Goal: Task Accomplishment & Management: Manage account settings

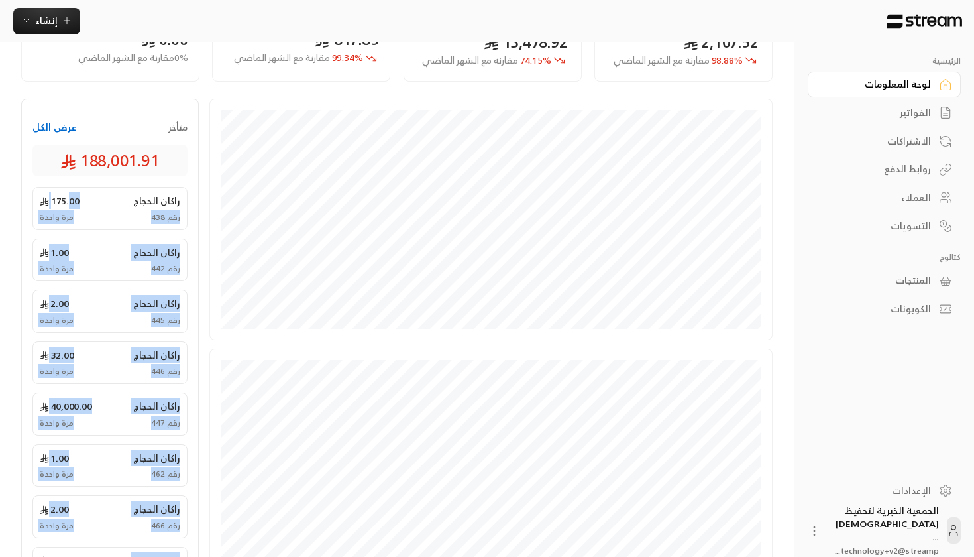
scroll to position [201, 0]
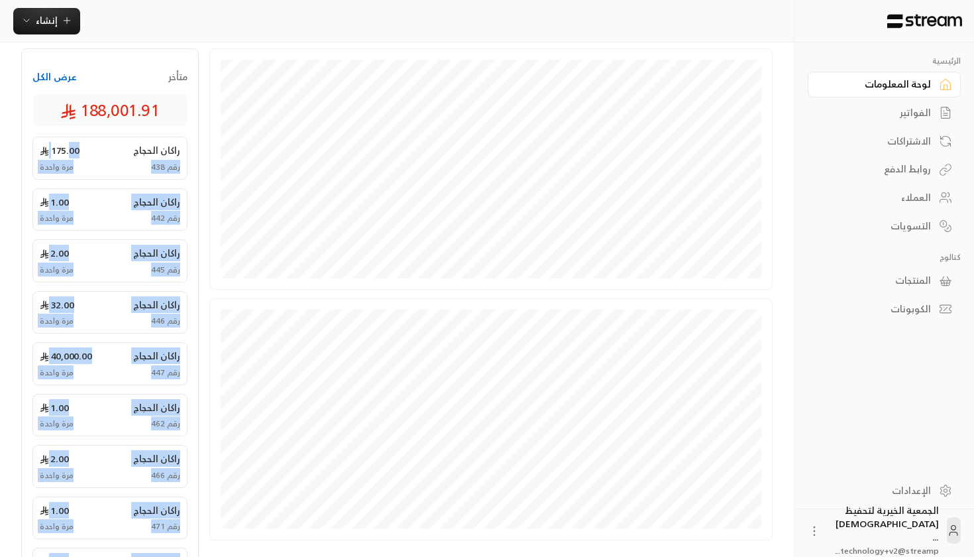
drag, startPoint x: 68, startPoint y: 296, endPoint x: 92, endPoint y: 556, distance: 260.8
click at [92, 509] on div "[PERSON_NAME] 175.00 رقم 438 مرة واحدة [PERSON_NAME] 1.00 رقم 442 مرة واحدة [PE…" at bounding box center [109, 389] width 155 height 505
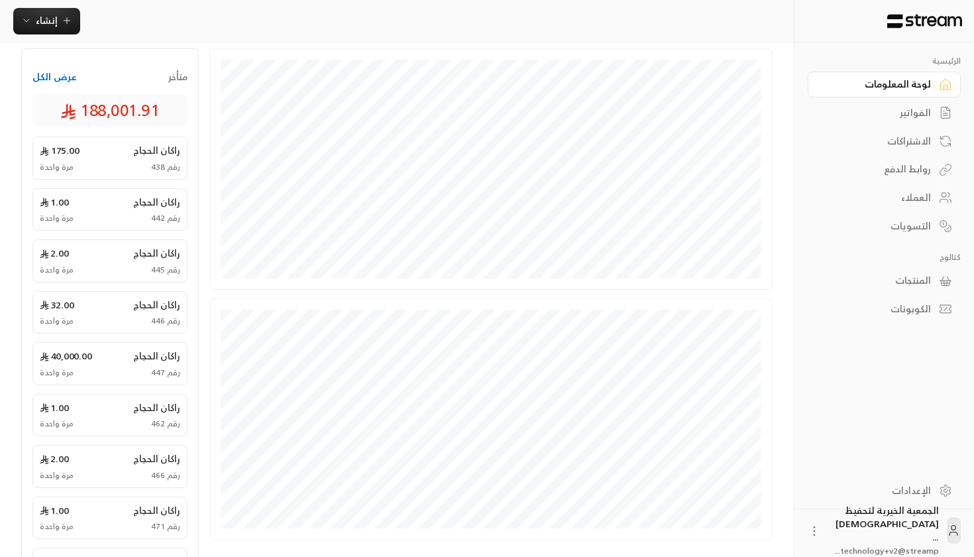
click at [59, 91] on div "متأخر عرض الكل 188,001.91" at bounding box center [109, 93] width 155 height 66
click at [59, 78] on button "عرض الكل" at bounding box center [54, 76] width 44 height 13
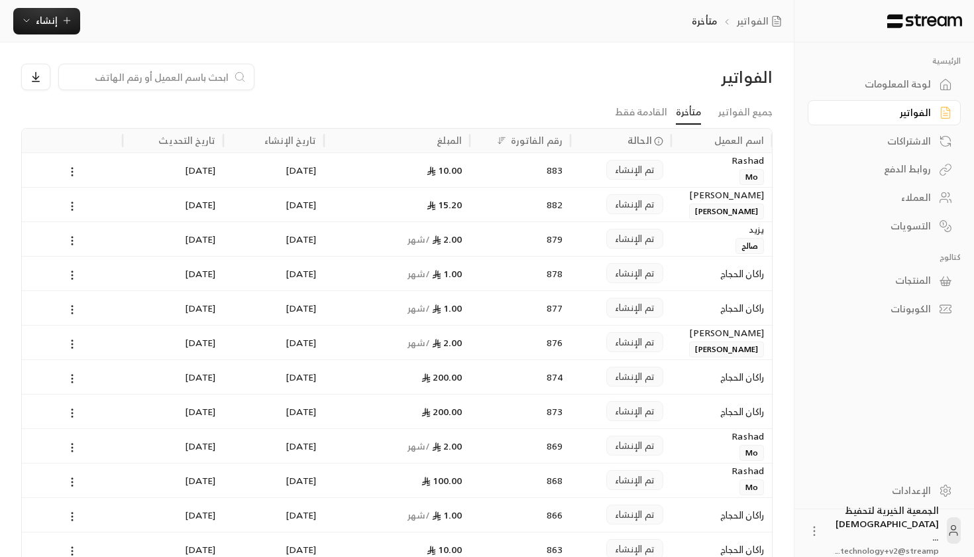
click at [826, 113] on div "الفواتير" at bounding box center [877, 112] width 107 height 13
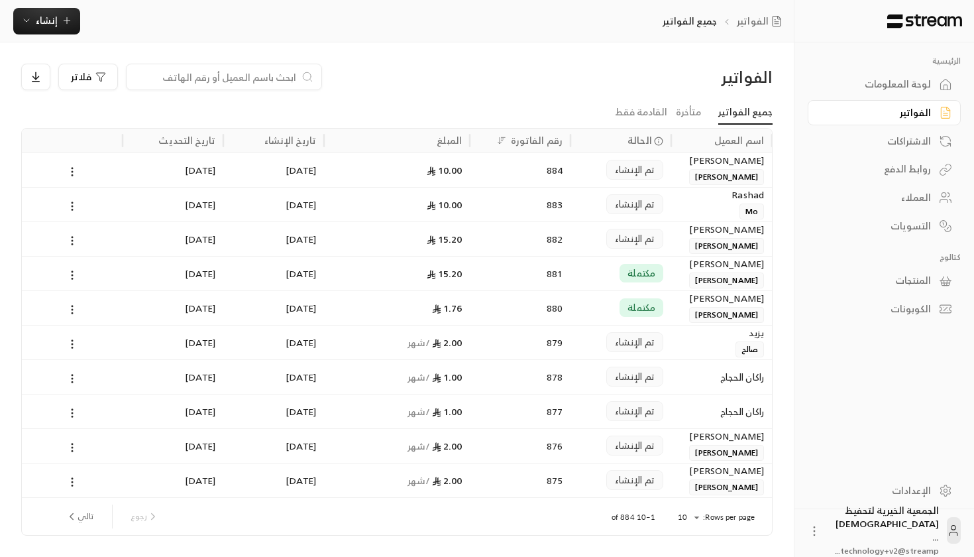
click at [179, 142] on div "تاريخ التحديث" at bounding box center [186, 140] width 57 height 17
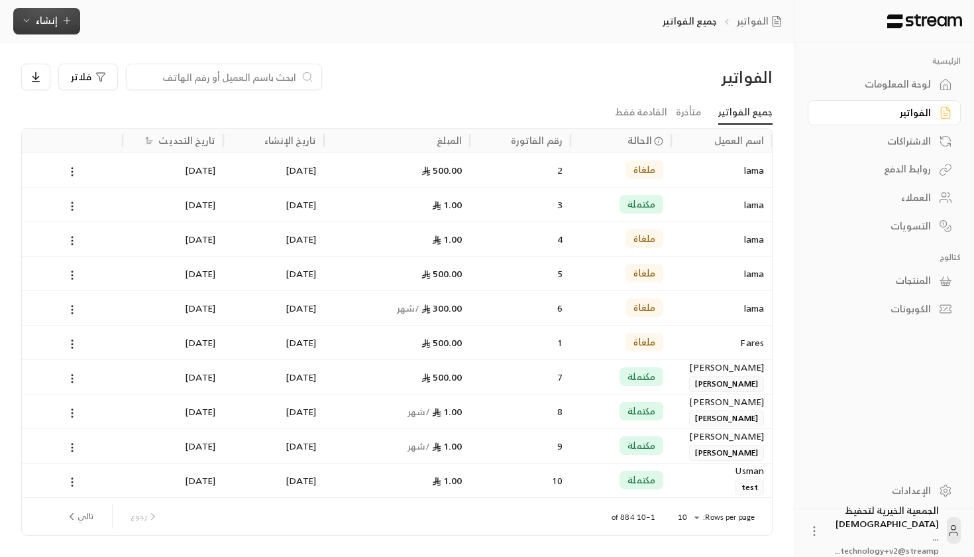
click at [28, 12] on span "إنشاء" at bounding box center [46, 20] width 51 height 17
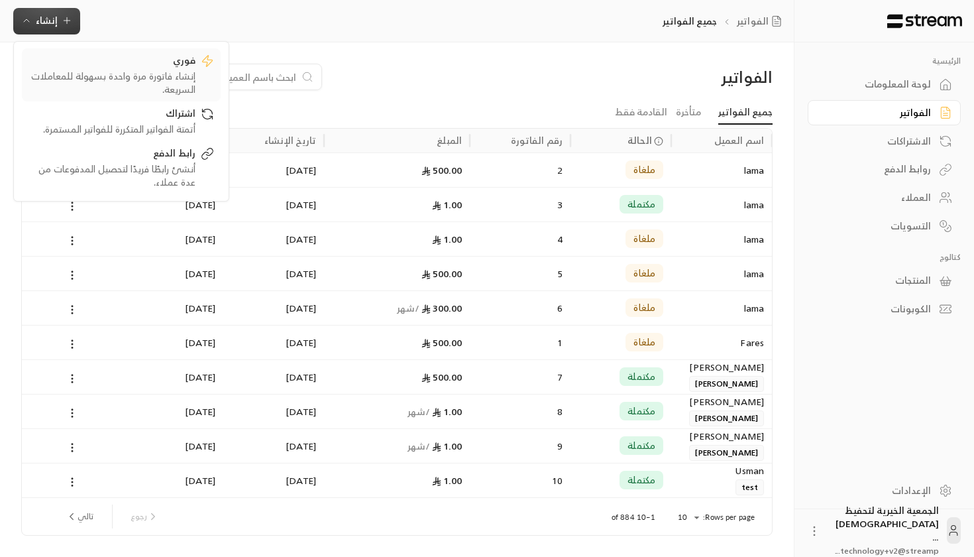
click at [58, 72] on div "إنشاء فاتورة مرة واحدة بسهولة للمعاملات السريعة." at bounding box center [111, 83] width 167 height 27
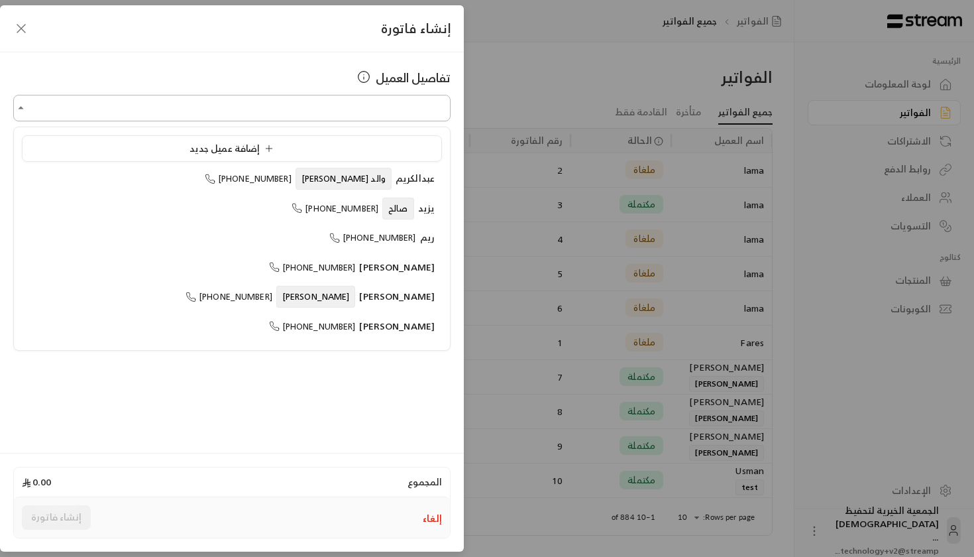
click at [330, 103] on input "اختر العميل" at bounding box center [231, 108] width 437 height 23
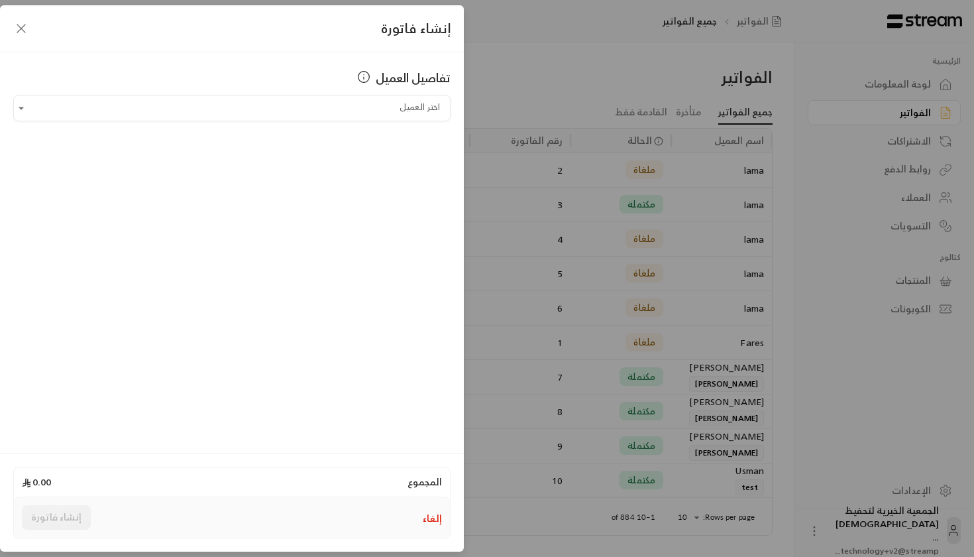
click at [254, 125] on div "تفاصيل العميل اختر العميل اختر العميل" at bounding box center [232, 250] width 464 height 396
click at [248, 105] on input "اختر العميل" at bounding box center [231, 108] width 437 height 23
type input "***"
click at [36, 30] on div "إنشاء فاتورة" at bounding box center [232, 28] width 464 height 47
click at [23, 30] on icon "button" at bounding box center [21, 29] width 8 height 8
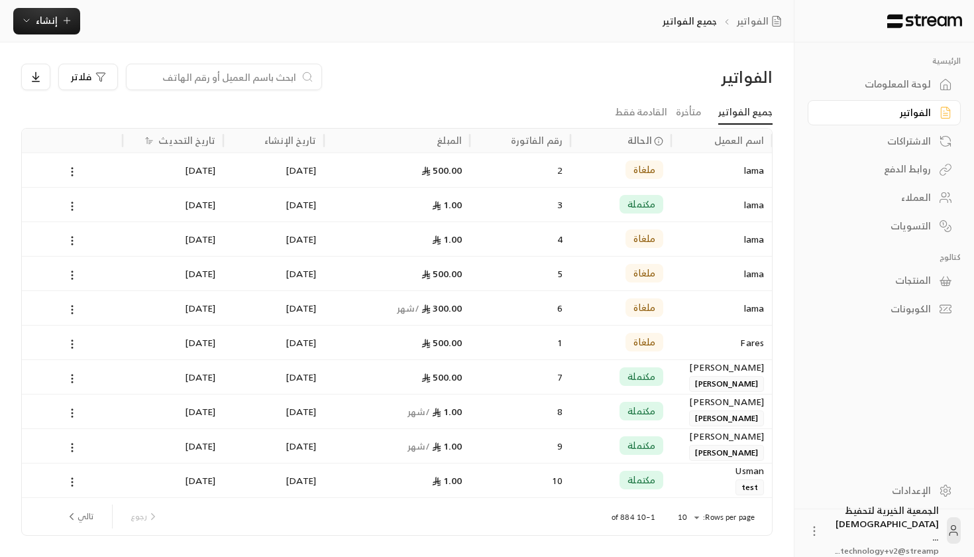
click at [826, 86] on div "لوحة المعلومات" at bounding box center [877, 84] width 107 height 13
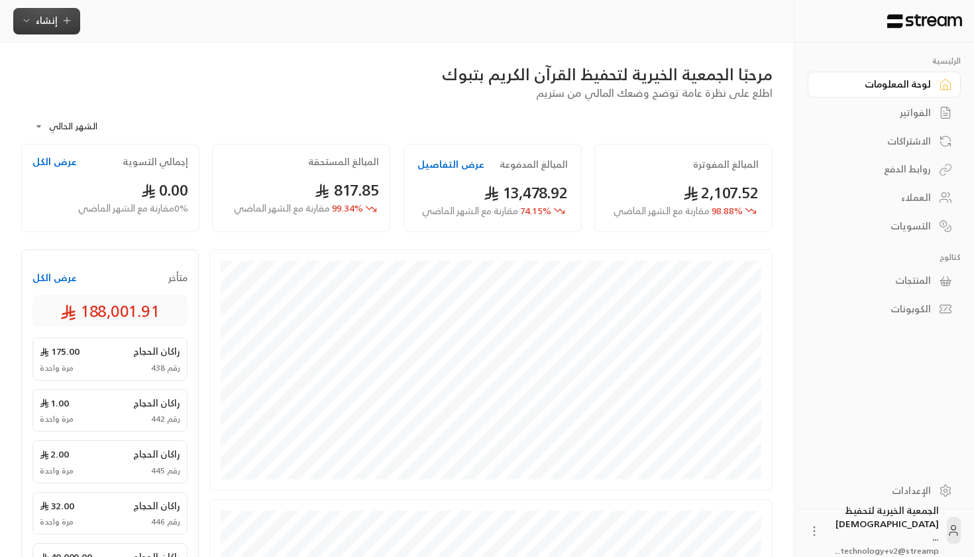
click at [54, 20] on span "إنشاء" at bounding box center [47, 20] width 22 height 17
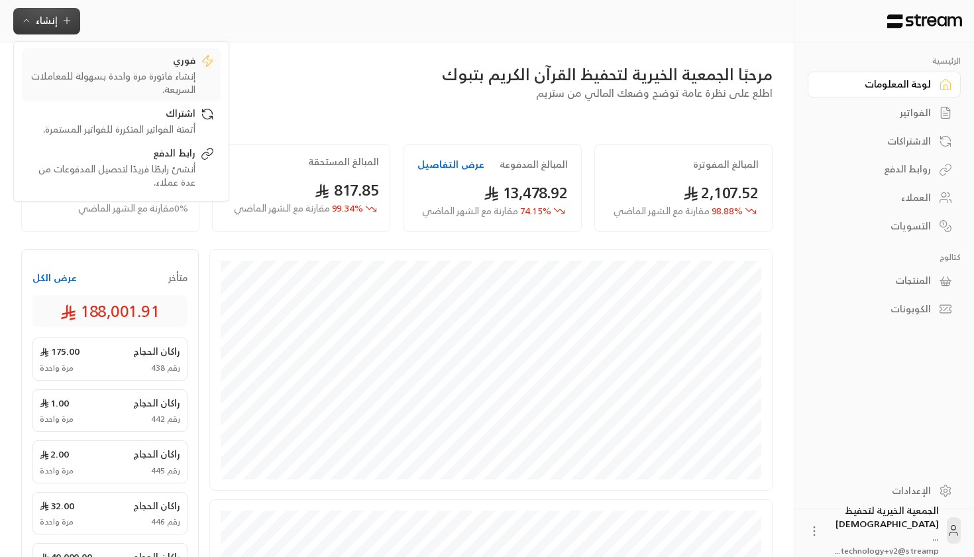
click at [109, 67] on div "فوري" at bounding box center [111, 62] width 167 height 16
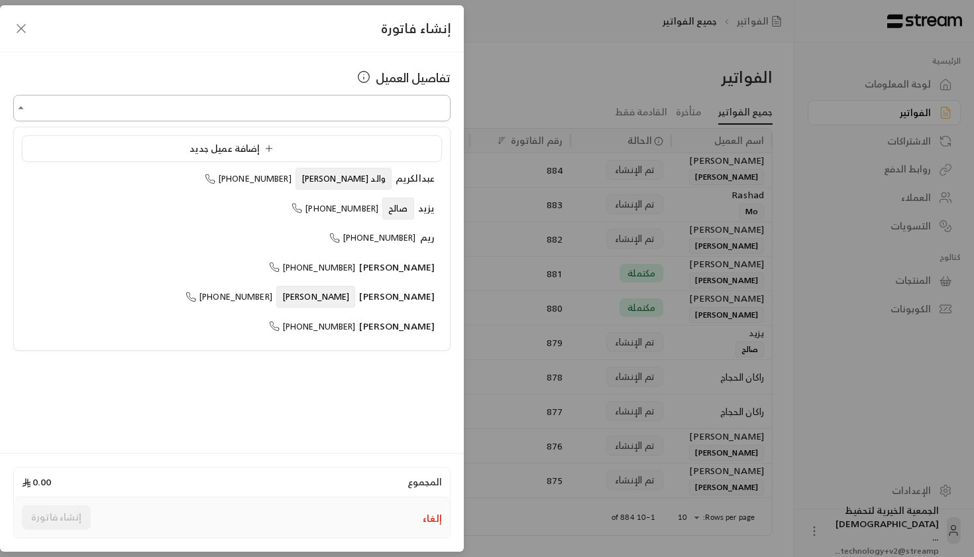
click at [339, 112] on input "اختر العميل" at bounding box center [231, 108] width 437 height 23
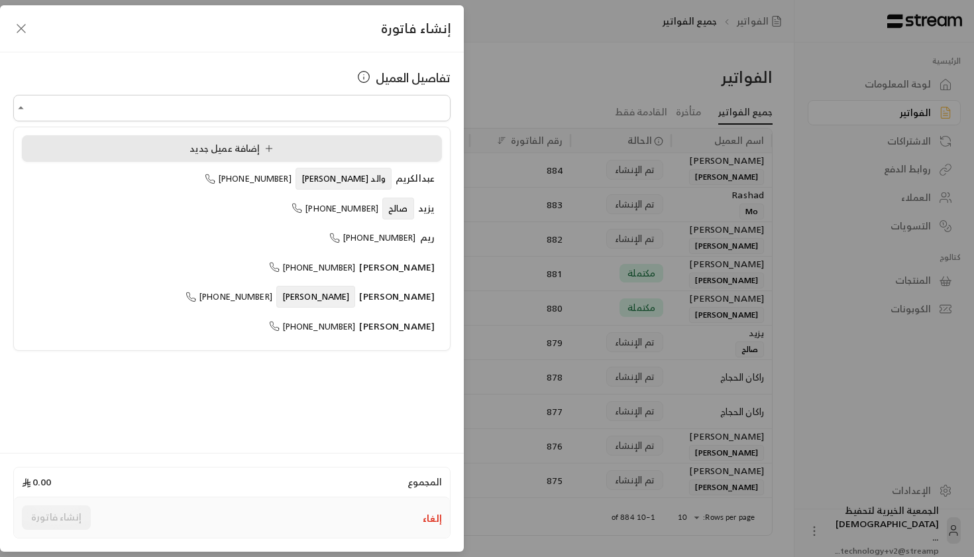
click at [264, 148] on icon at bounding box center [269, 148] width 11 height 11
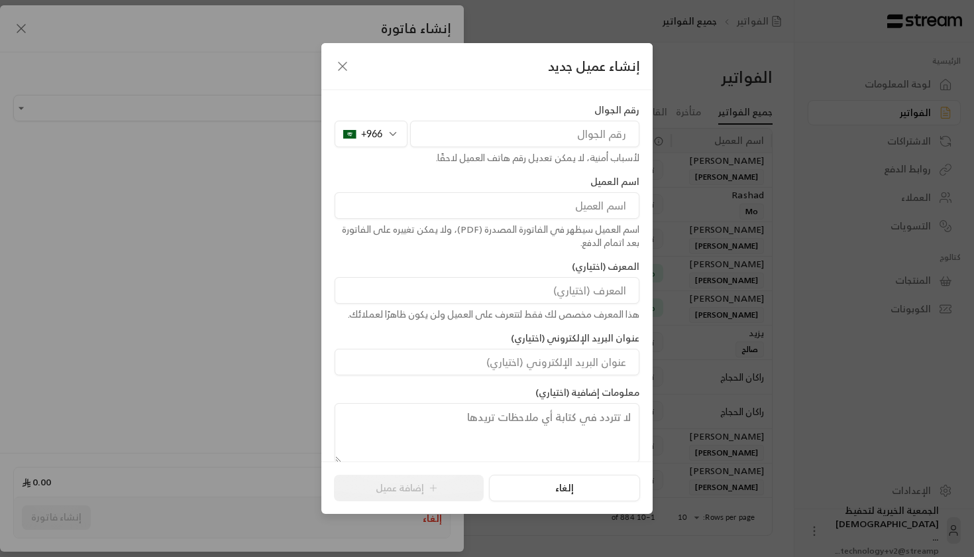
click at [550, 117] on div "رقم الجوال +966 لأسباب أمنية، لا يمكن تعديل رقم هاتف العميل لاحقًا." at bounding box center [487, 133] width 318 height 61
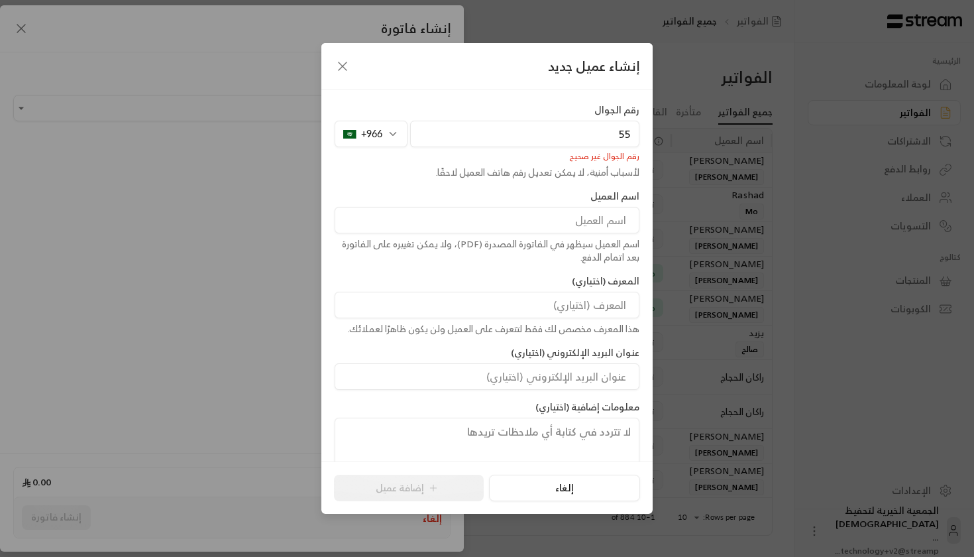
type input "5"
click at [559, 484] on button "إلغاء" at bounding box center [564, 487] width 150 height 27
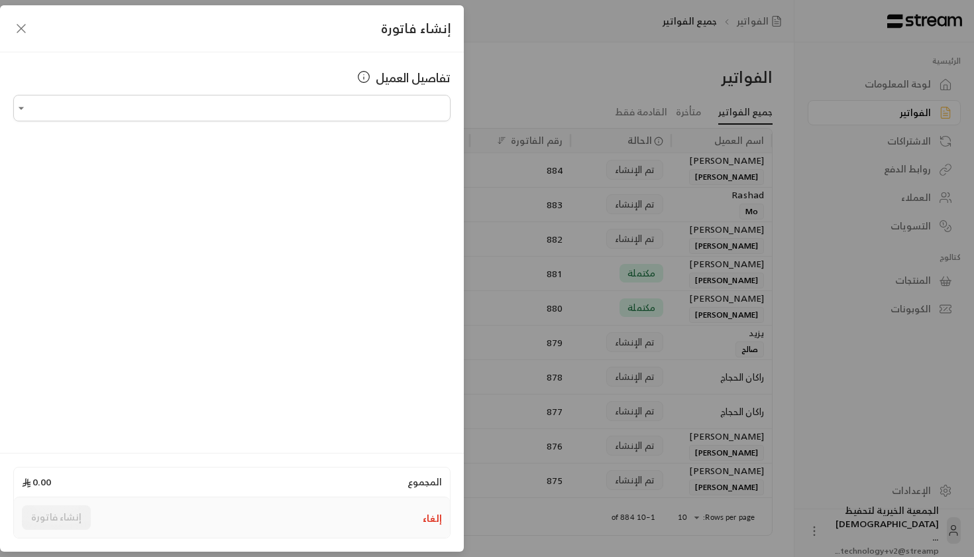
click at [335, 124] on div "تفاصيل العميل اختر العميل اختر العميل" at bounding box center [232, 250] width 464 height 396
click at [335, 112] on input "اختر العميل" at bounding box center [231, 108] width 437 height 23
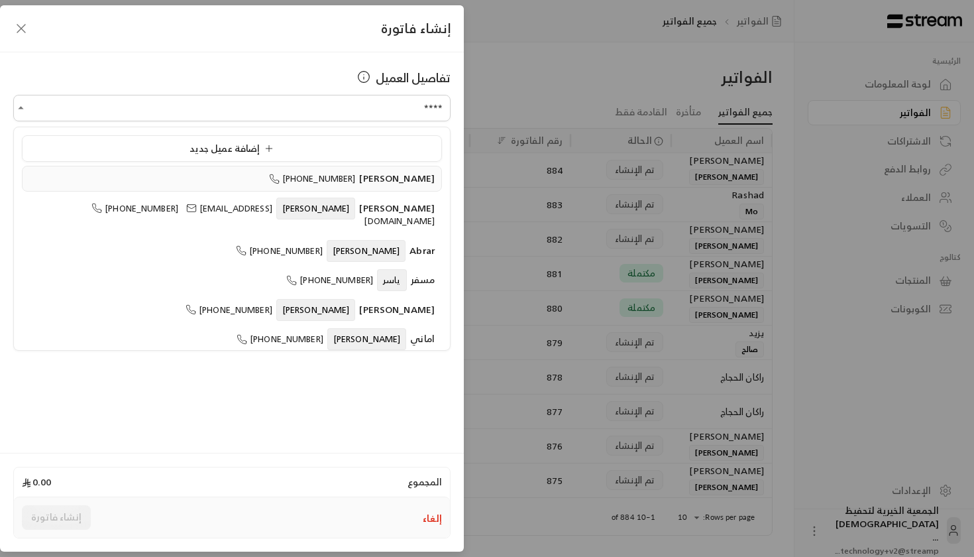
click at [319, 176] on span "[PHONE_NUMBER]" at bounding box center [312, 178] width 87 height 15
type input "**********"
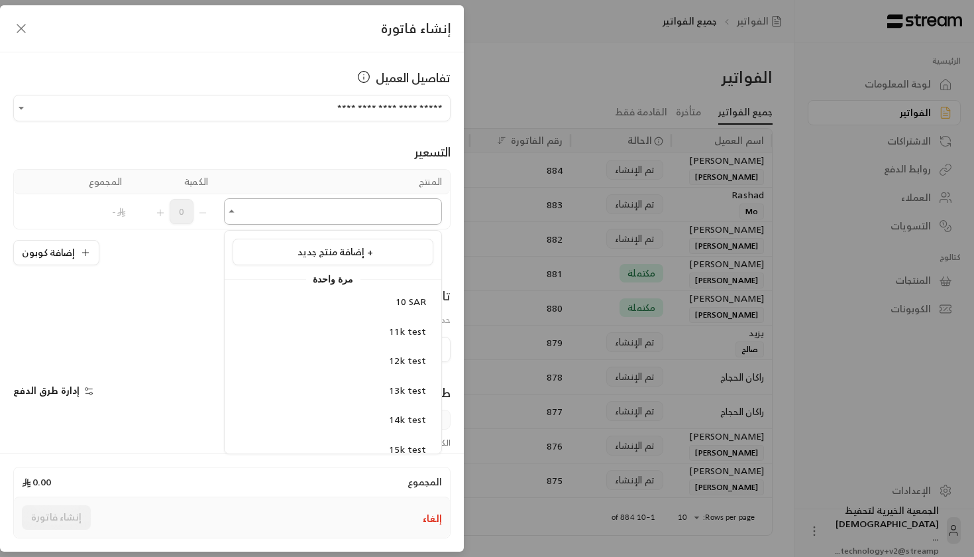
click at [349, 206] on input "اختر العميل" at bounding box center [333, 211] width 218 height 23
click at [388, 298] on div "10 SAR" at bounding box center [333, 302] width 186 height 14
type input "******"
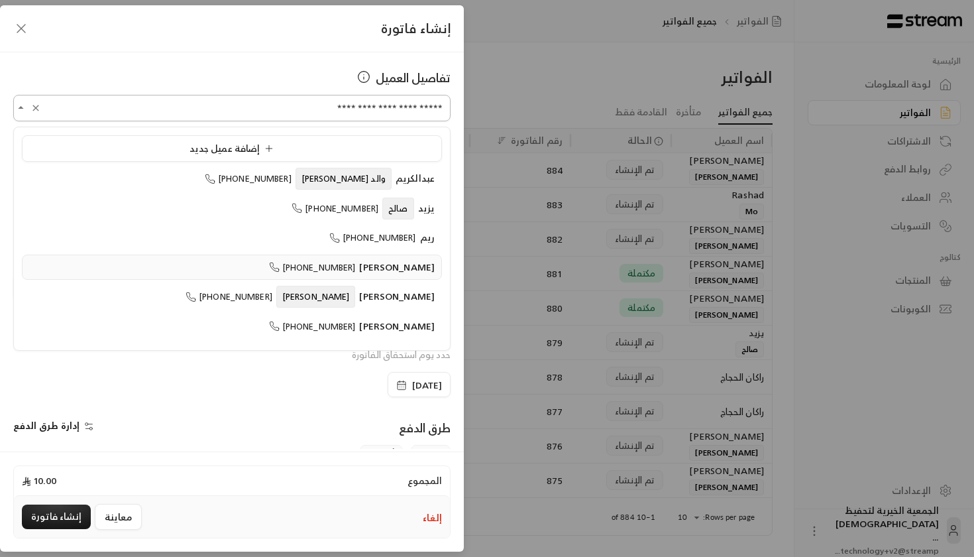
click at [324, 111] on input "**********" at bounding box center [231, 108] width 437 height 23
click at [278, 97] on input "**********" at bounding box center [231, 108] width 437 height 23
click at [270, 370] on div "تاريخ الاستحقاق حدد يوم استحقاق الفاتورة" at bounding box center [232, 346] width 451 height 50
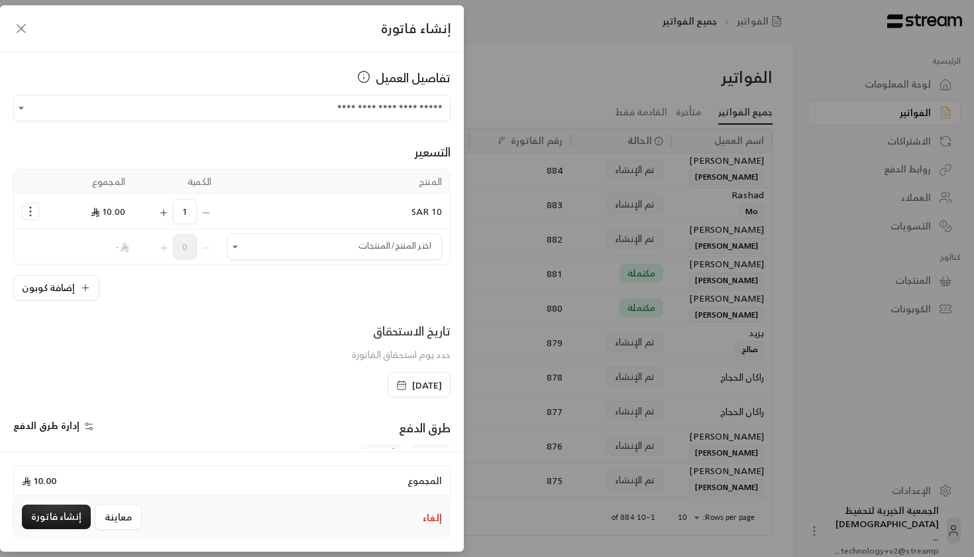
click at [315, 221] on td "10 SAR" at bounding box center [334, 211] width 231 height 35
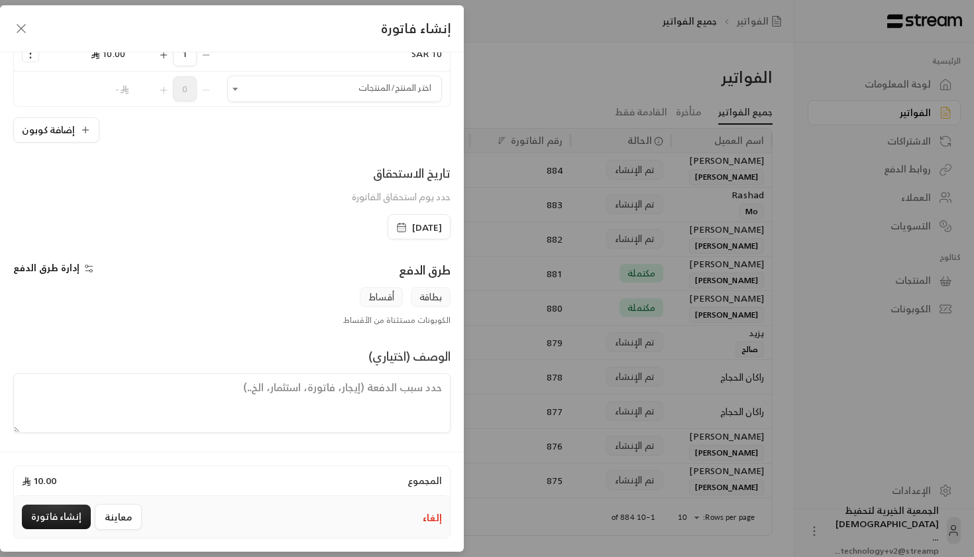
scroll to position [158, 0]
click at [66, 276] on div "إدارة طرق الدفع" at bounding box center [119, 273] width 225 height 27
click at [70, 275] on span "إدارة طرق الدفع" at bounding box center [46, 267] width 66 height 17
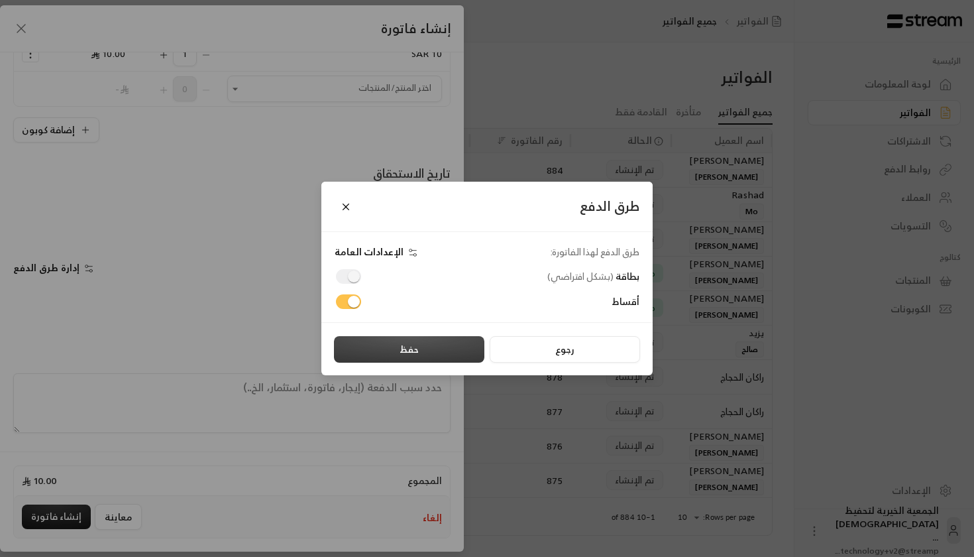
click at [399, 360] on button "حفظ" at bounding box center [409, 349] width 150 height 27
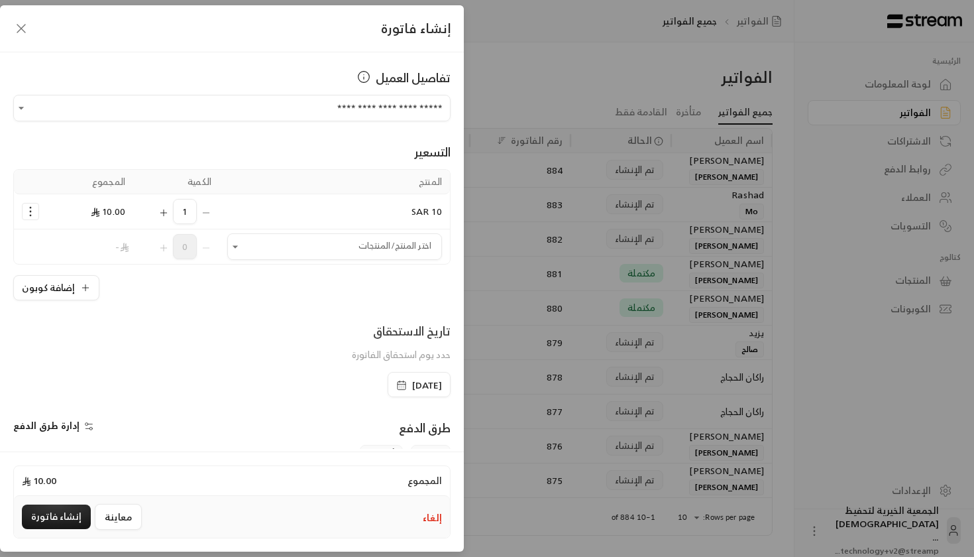
scroll to position [0, 0]
click at [33, 213] on icon "Selected Products" at bounding box center [30, 211] width 13 height 13
click at [72, 271] on span "إزالة المنتج" at bounding box center [87, 267] width 39 height 15
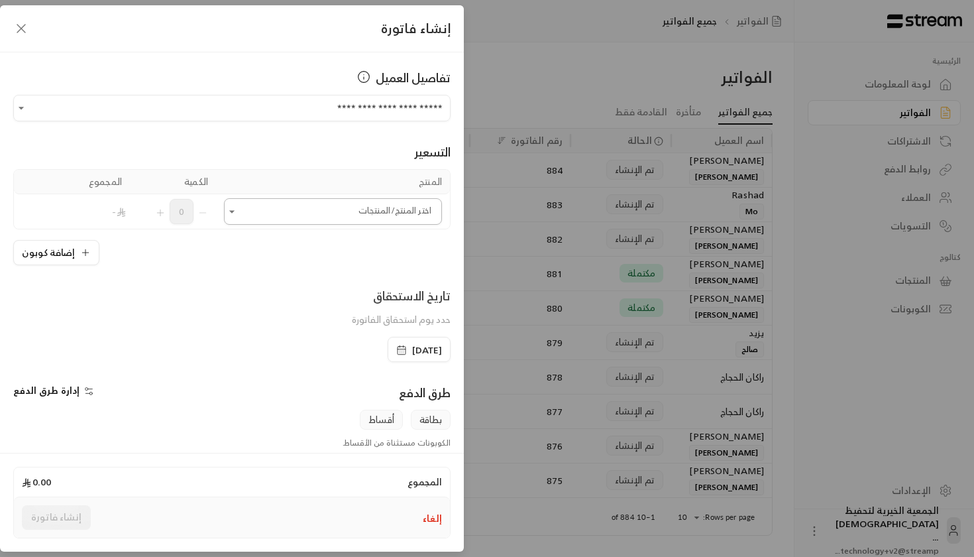
click at [358, 205] on input "اختر العميل" at bounding box center [333, 211] width 218 height 23
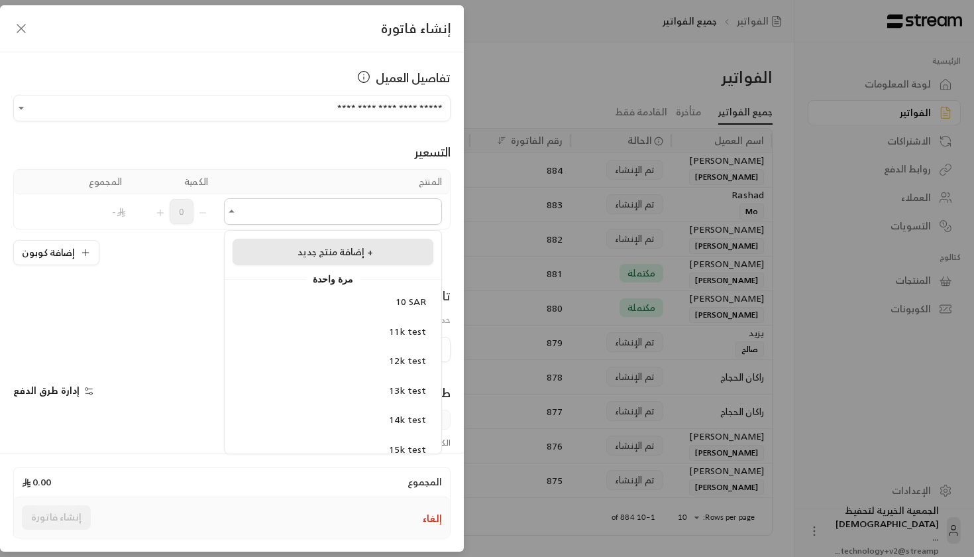
click at [331, 254] on span "إضافة منتج جديد +" at bounding box center [336, 251] width 76 height 17
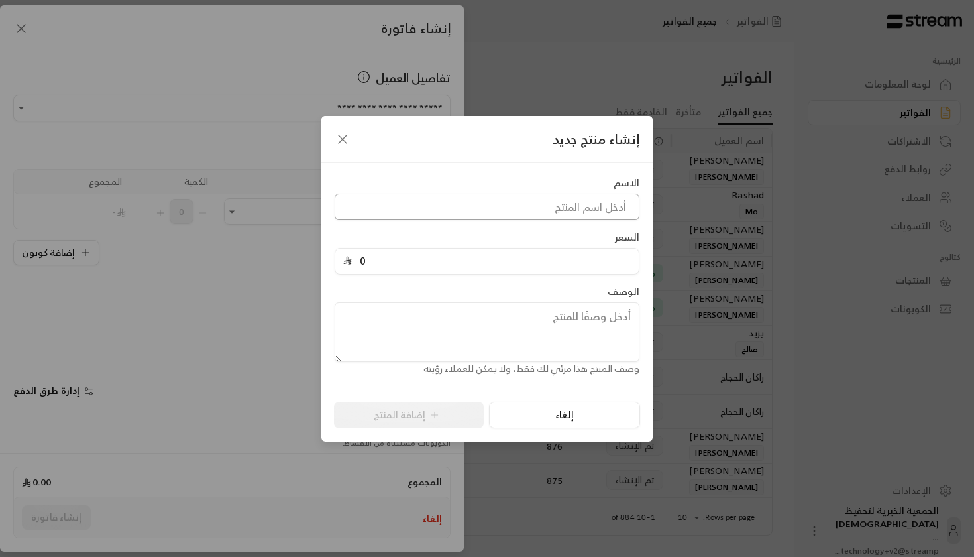
click at [567, 199] on input at bounding box center [487, 206] width 305 height 27
type input "n"
type input "رسوم"
click at [584, 260] on input "0" at bounding box center [491, 260] width 279 height 25
type input "9000"
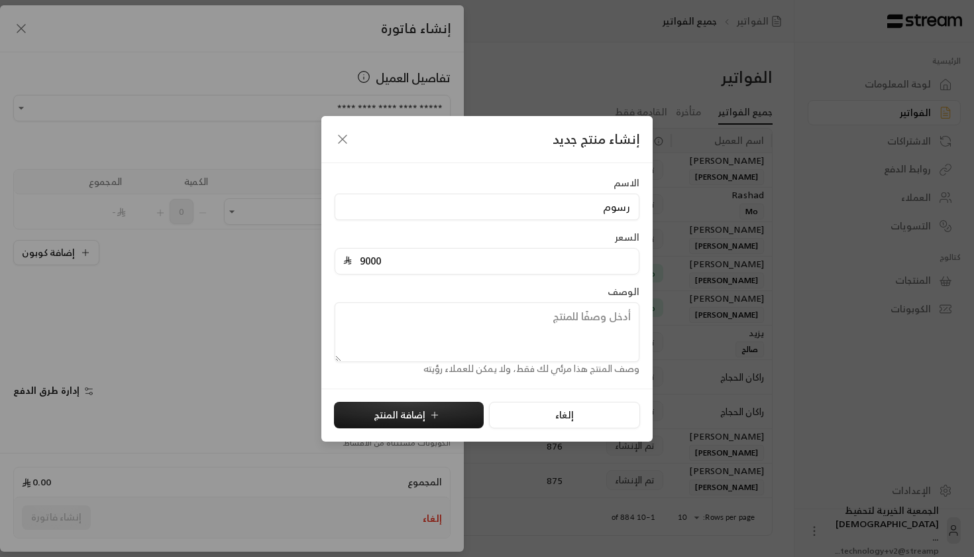
click at [567, 331] on textarea at bounding box center [487, 332] width 305 height 60
click at [438, 402] on button "إضافة المنتج" at bounding box center [409, 415] width 150 height 27
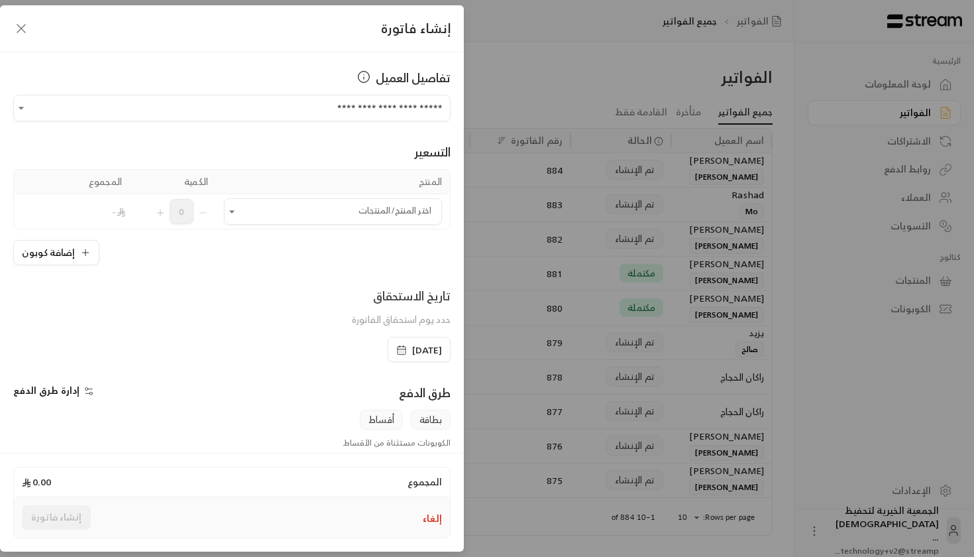
type input "0"
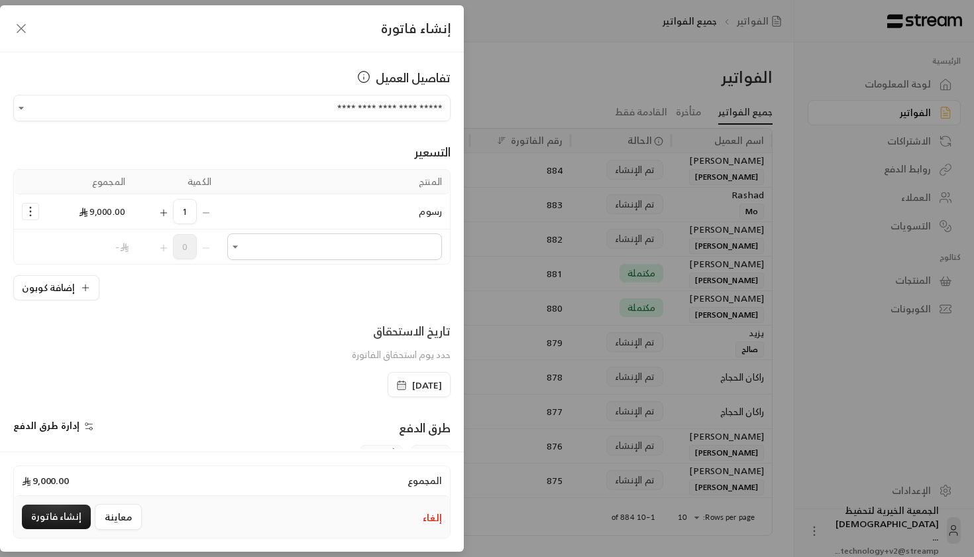
click at [288, 232] on td "اختر المنتج/المنتجات اختر المنتج/المنتجات" at bounding box center [334, 246] width 231 height 34
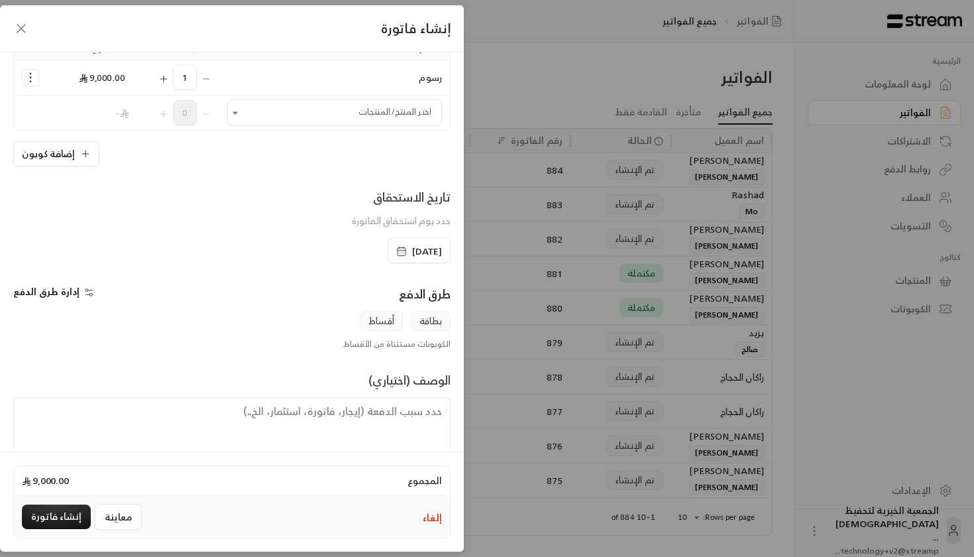
scroll to position [135, 0]
click at [83, 288] on icon "button" at bounding box center [88, 291] width 11 height 11
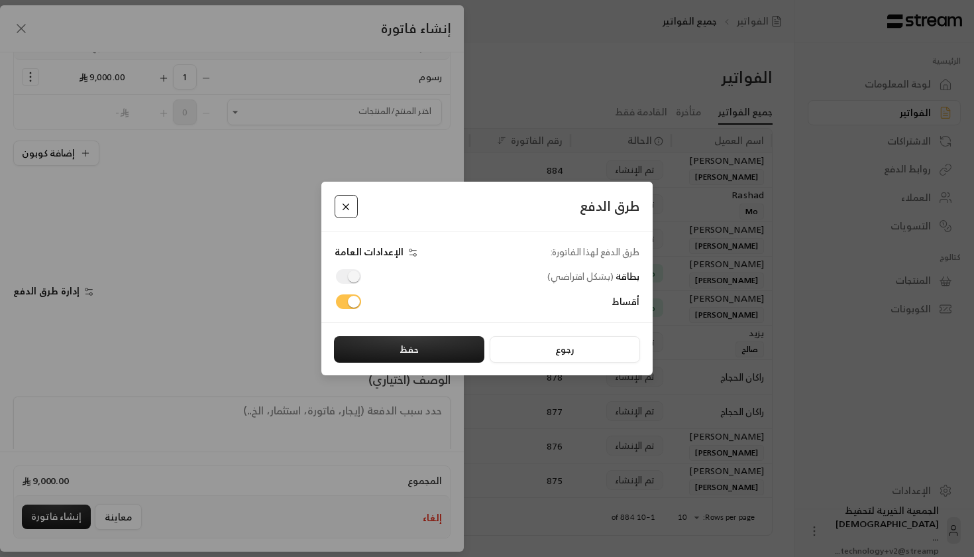
click at [344, 205] on button "Close" at bounding box center [346, 206] width 23 height 23
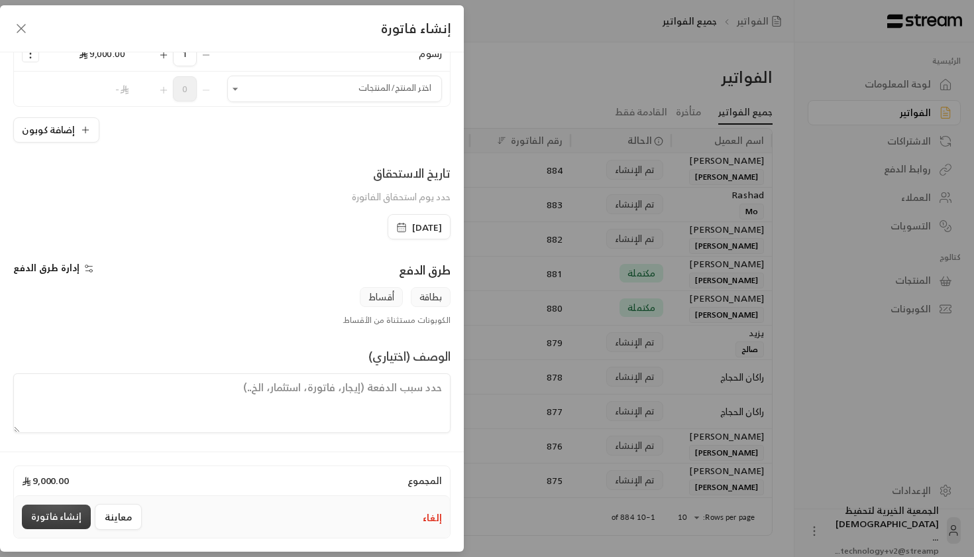
scroll to position [158, 0]
click at [45, 509] on button "إنشاء فاتورة" at bounding box center [56, 516] width 69 height 25
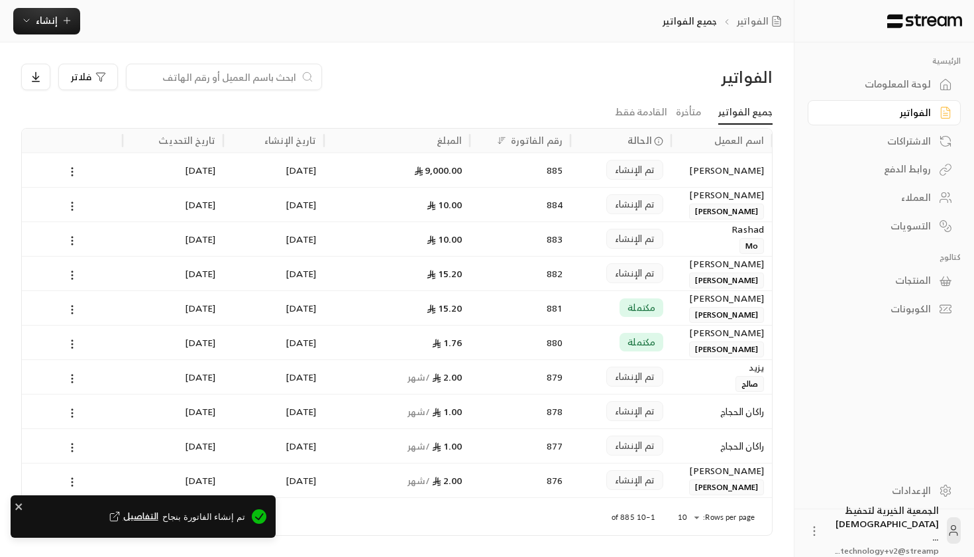
click at [150, 509] on span "التفاصيل" at bounding box center [133, 516] width 52 height 13
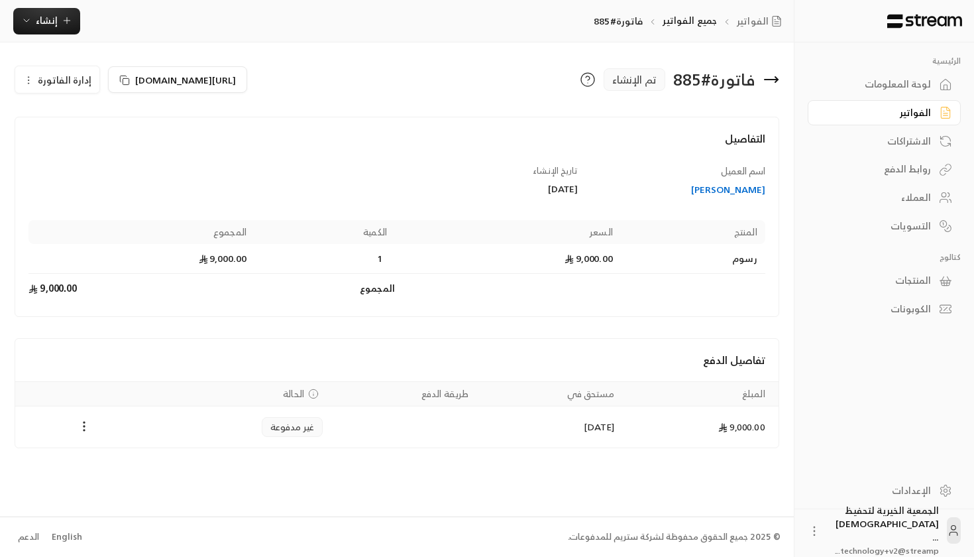
click at [34, 85] on button "إدارة الفاتورة" at bounding box center [57, 79] width 84 height 27
click at [91, 137] on span "إلغاء" at bounding box center [91, 142] width 17 height 11
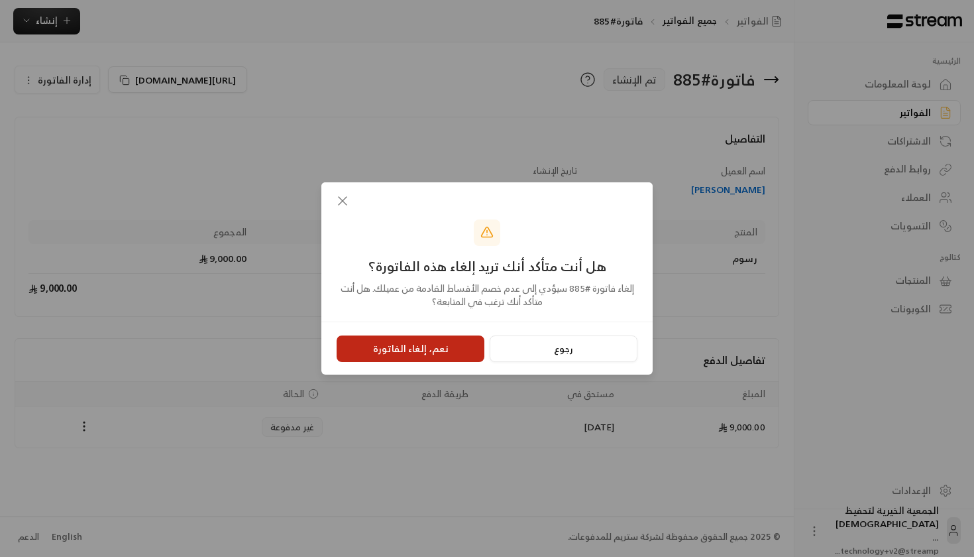
click at [380, 344] on button "نعم، إلغاء الفاتورة" at bounding box center [411, 348] width 148 height 27
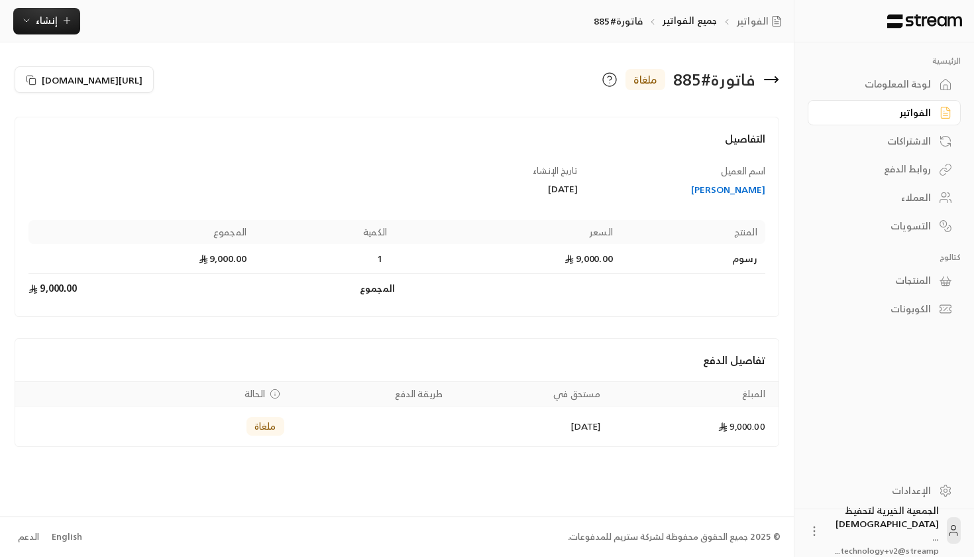
click at [826, 126] on div "الاشتراكات" at bounding box center [884, 139] width 153 height 28
click at [826, 119] on div "الفواتير" at bounding box center [877, 112] width 107 height 13
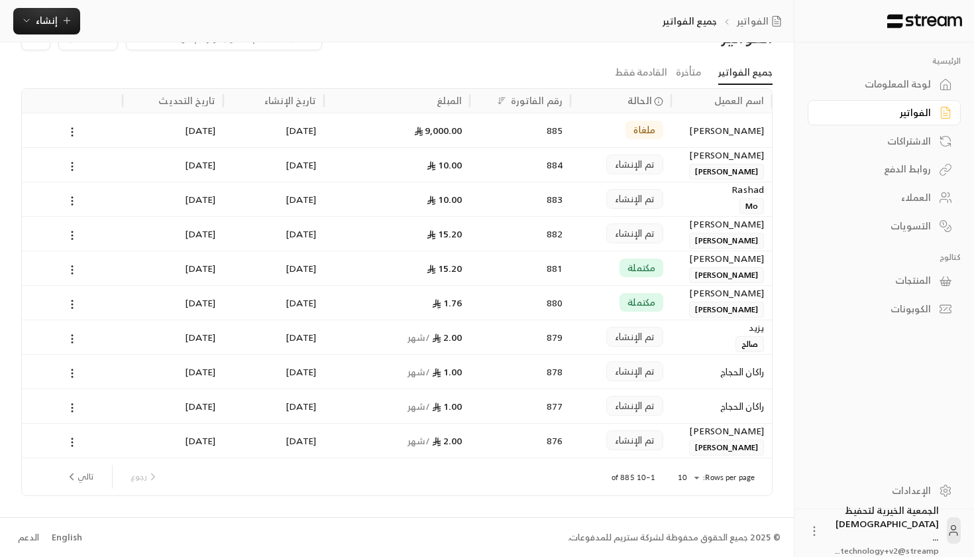
scroll to position [39, 0]
click at [490, 336] on div "879" at bounding box center [520, 338] width 85 height 34
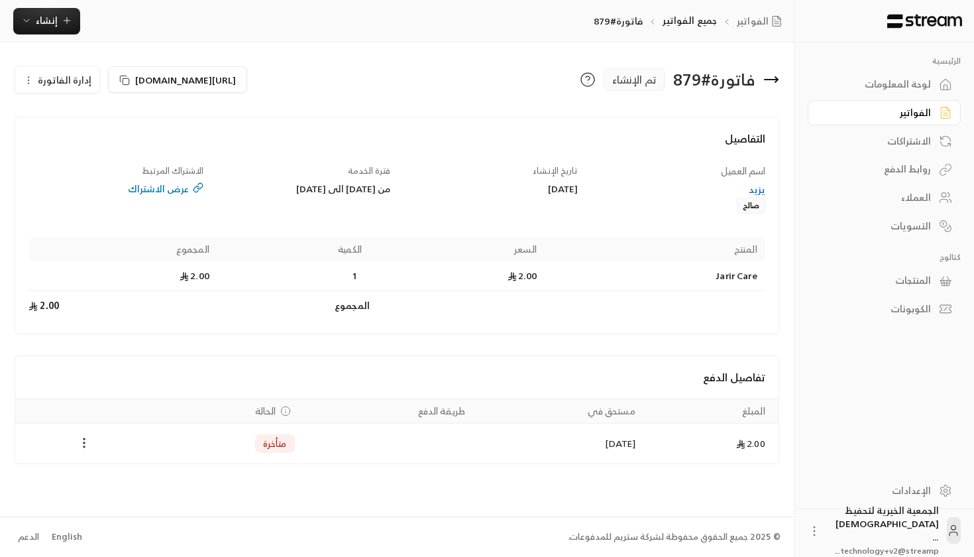
click at [81, 455] on td "Payments" at bounding box center [83, 443] width 137 height 40
click at [85, 441] on icon "Payments" at bounding box center [84, 442] width 13 height 13
click at [266, 446] on div at bounding box center [487, 278] width 974 height 557
click at [75, 437] on div "Payments" at bounding box center [83, 443] width 121 height 16
click at [82, 439] on icon "Payments" at bounding box center [84, 442] width 13 height 13
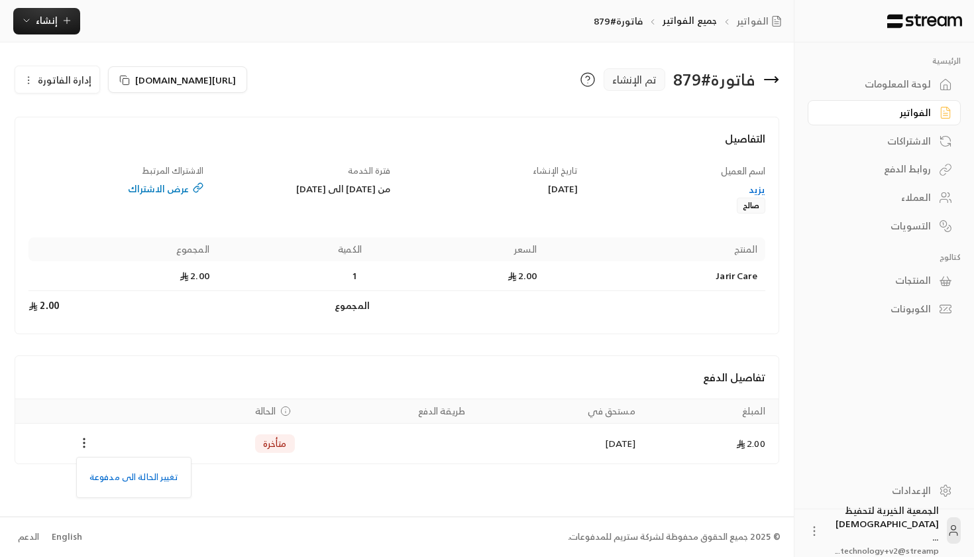
click at [60, 82] on div at bounding box center [487, 278] width 974 height 557
click at [56, 80] on span "إدارة الفاتورة" at bounding box center [65, 80] width 54 height 17
click at [409, 247] on th "السعر" at bounding box center [457, 249] width 175 height 24
click at [826, 115] on div "الفواتير" at bounding box center [877, 112] width 107 height 13
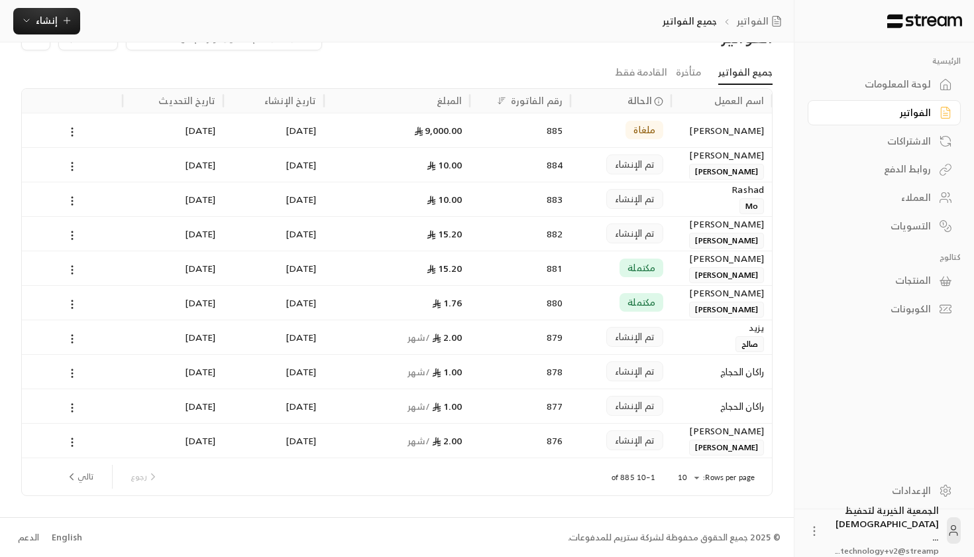
scroll to position [39, 0]
click at [72, 469] on button "تالي" at bounding box center [79, 477] width 38 height 23
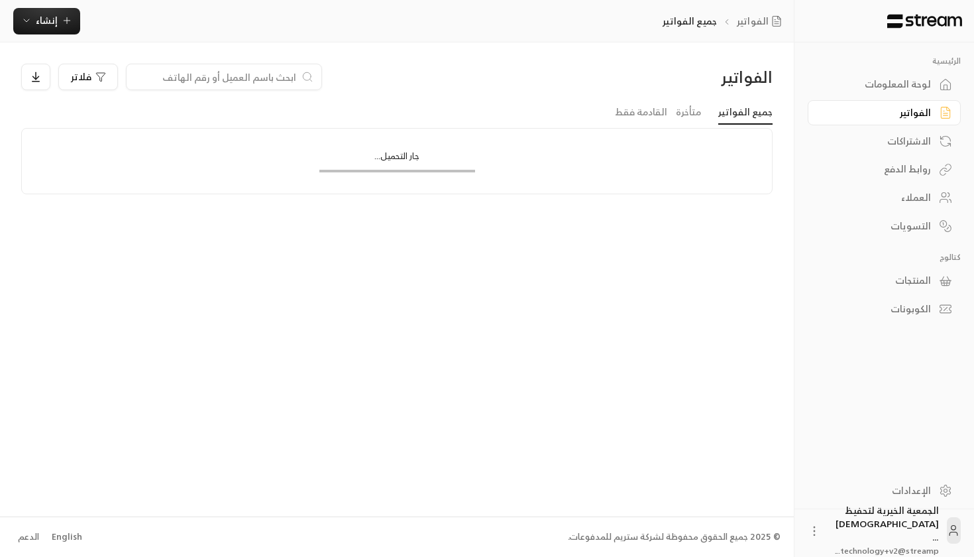
scroll to position [0, 0]
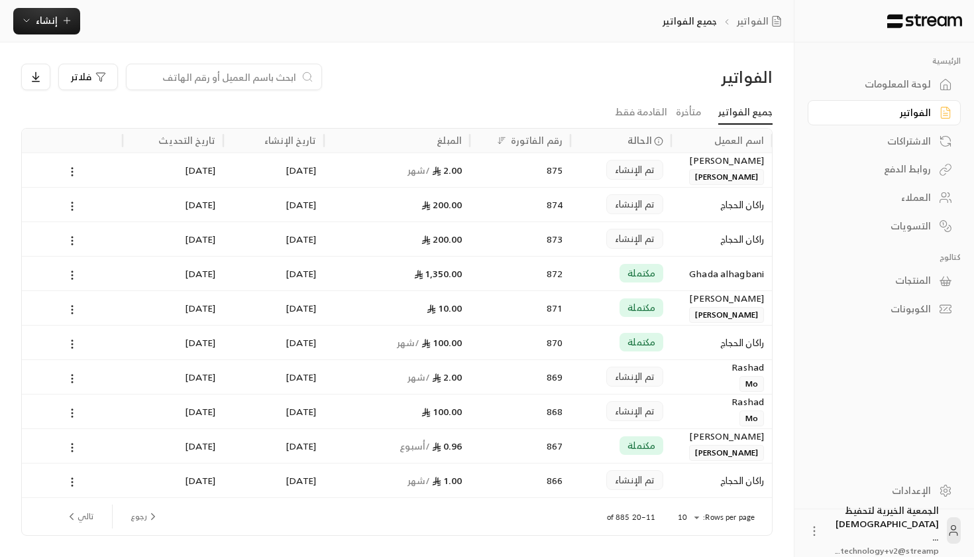
click at [484, 346] on div "870" at bounding box center [520, 342] width 85 height 34
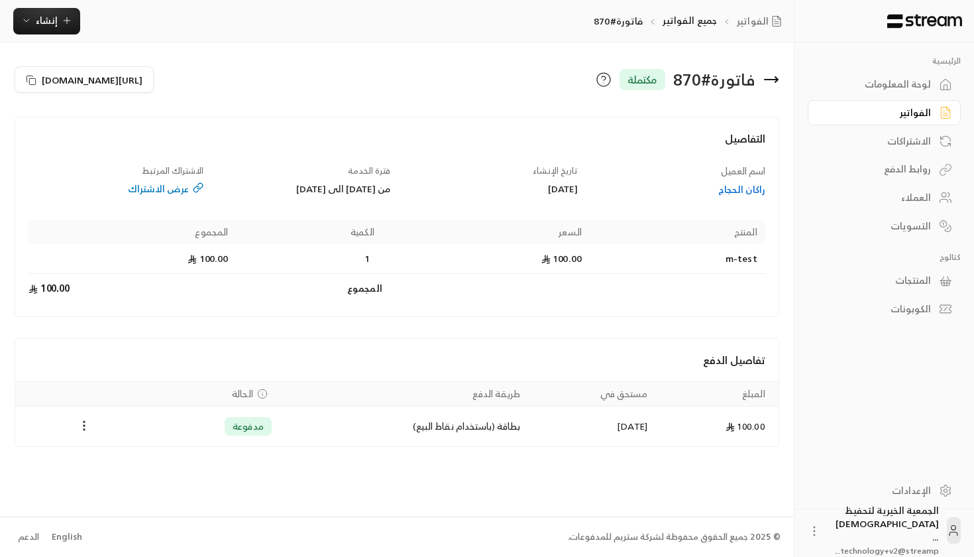
click at [826, 111] on div "الفواتير" at bounding box center [877, 112] width 107 height 13
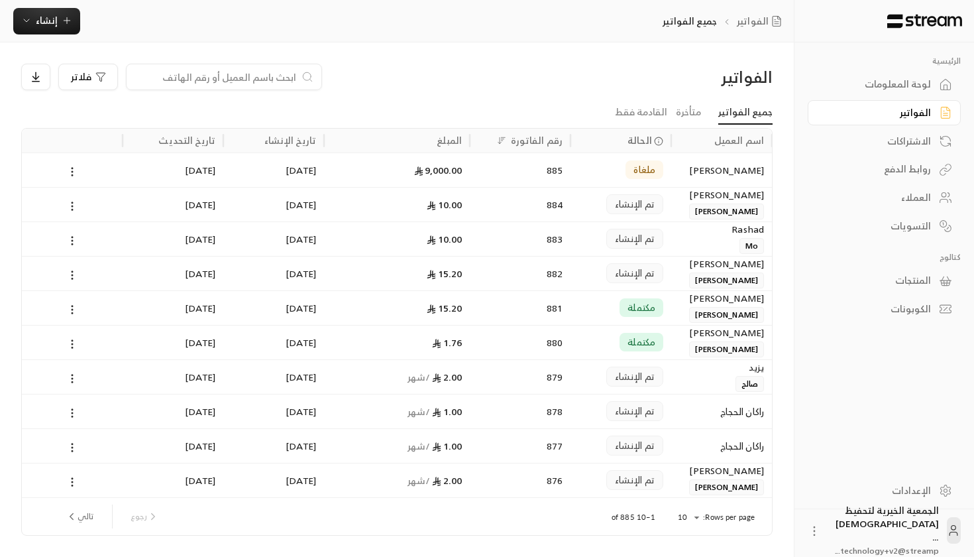
click at [826, 87] on div "لوحة المعلومات" at bounding box center [877, 84] width 107 height 13
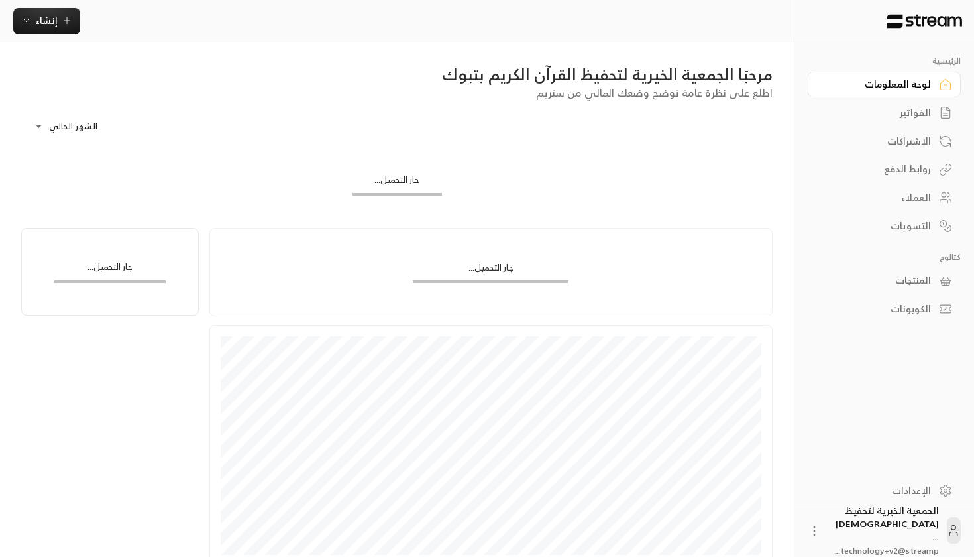
scroll to position [0, -1]
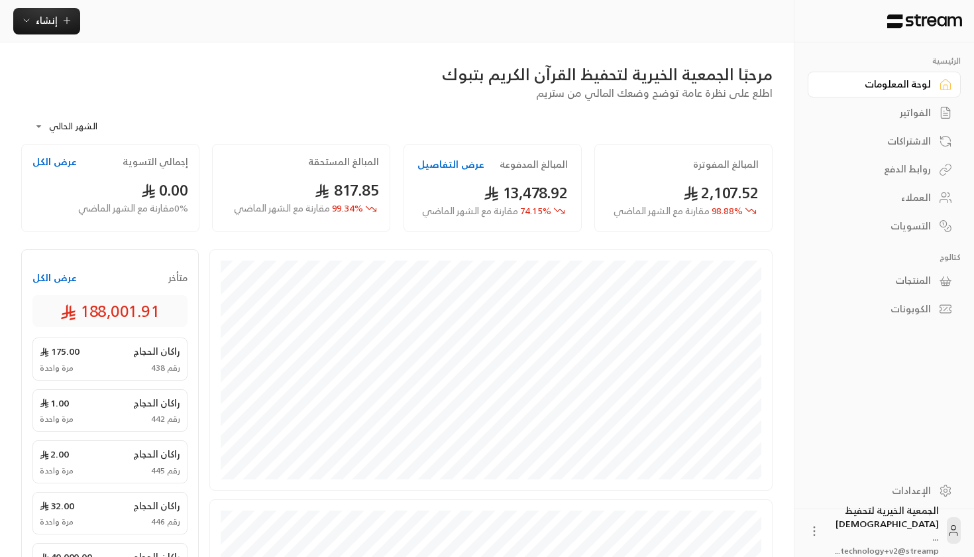
click at [311, 37] on div "إنشاء" at bounding box center [397, 21] width 794 height 42
click at [826, 188] on link "العملاء" at bounding box center [884, 198] width 153 height 26
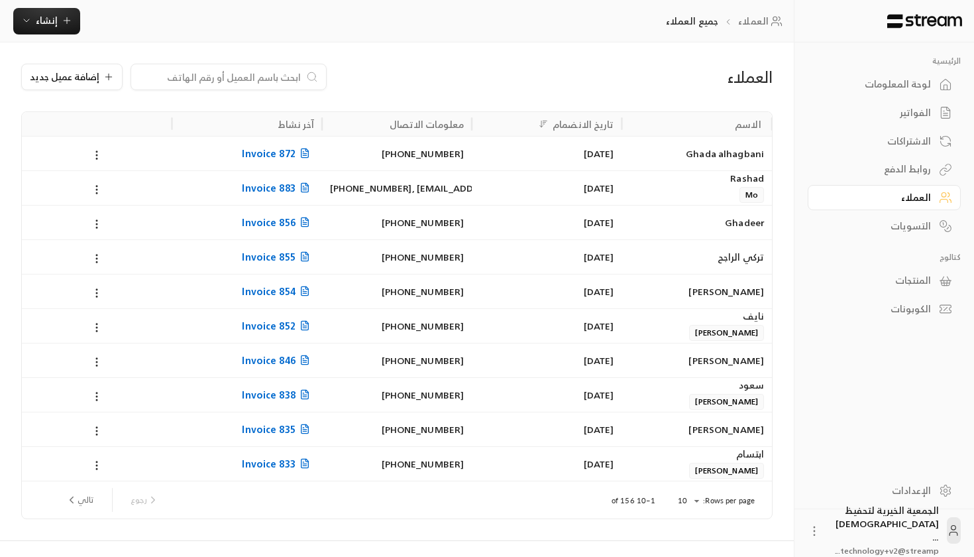
click at [237, 79] on input at bounding box center [220, 77] width 162 height 15
type input "ق"
type input "ا"
type input "ت"
click at [99, 154] on icon at bounding box center [97, 155] width 12 height 12
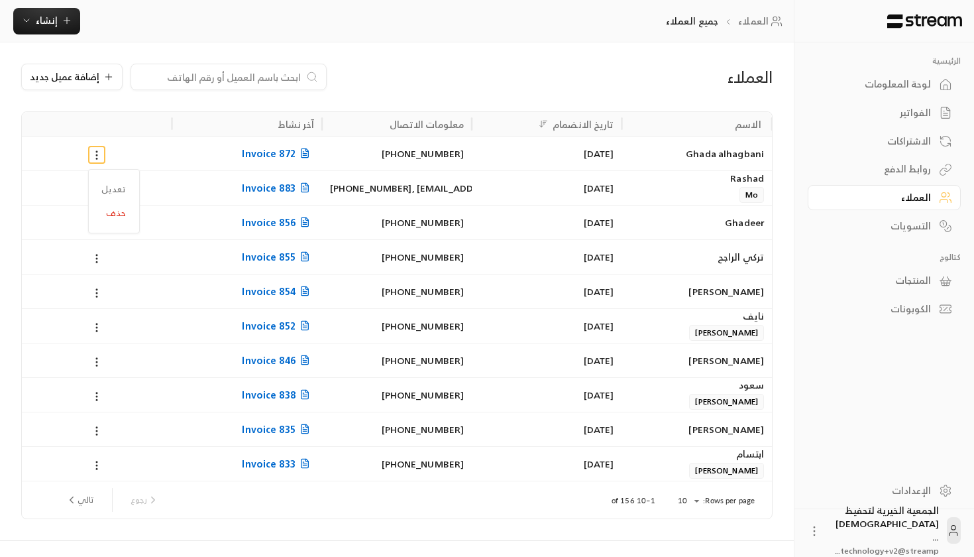
click at [109, 73] on div at bounding box center [487, 278] width 974 height 557
click at [89, 76] on span "إضافة عميل جديد" at bounding box center [65, 76] width 70 height 9
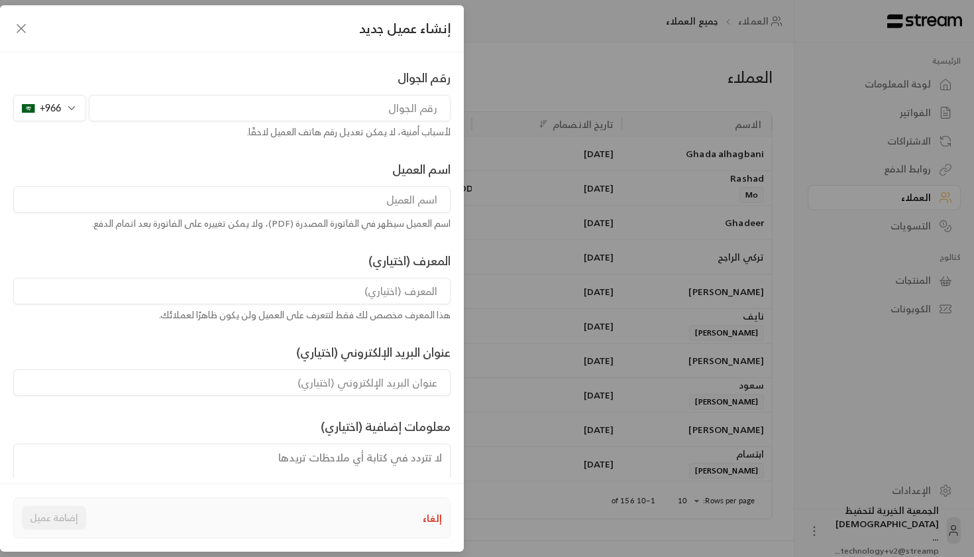
click at [341, 122] on div "رقم الجوال +966 لأسباب أمنية، لا يمكن تعديل رقم هاتف العميل لاحقًا." at bounding box center [232, 103] width 451 height 70
click at [25, 27] on icon "button" at bounding box center [21, 29] width 16 height 16
